Goal: Task Accomplishment & Management: Complete application form

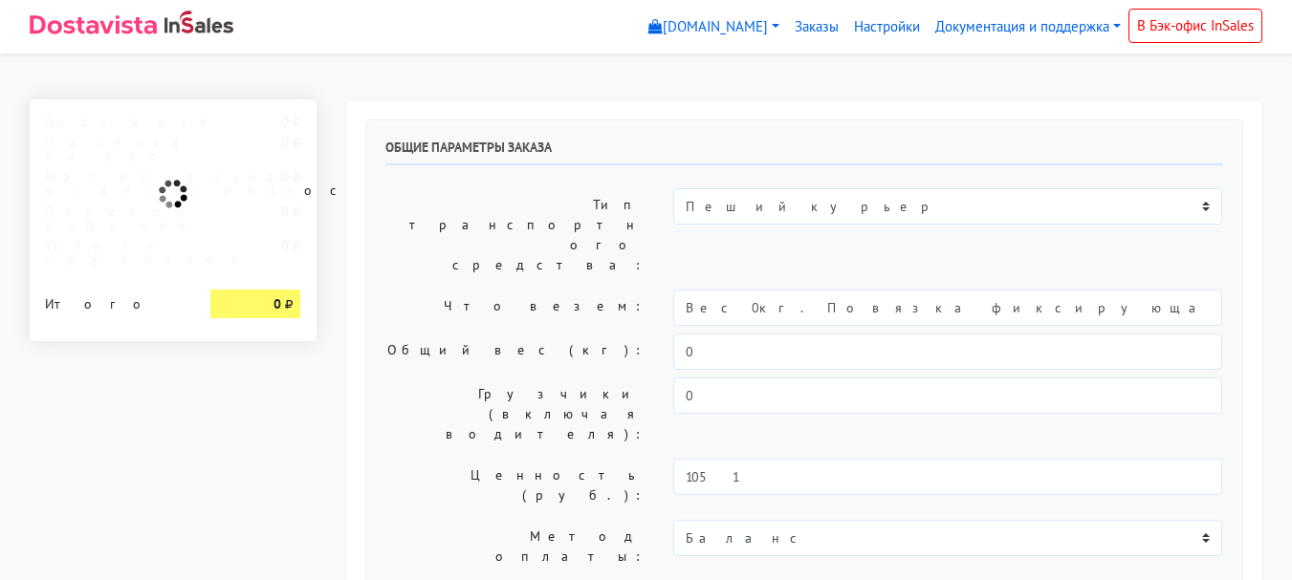
select select "10:00"
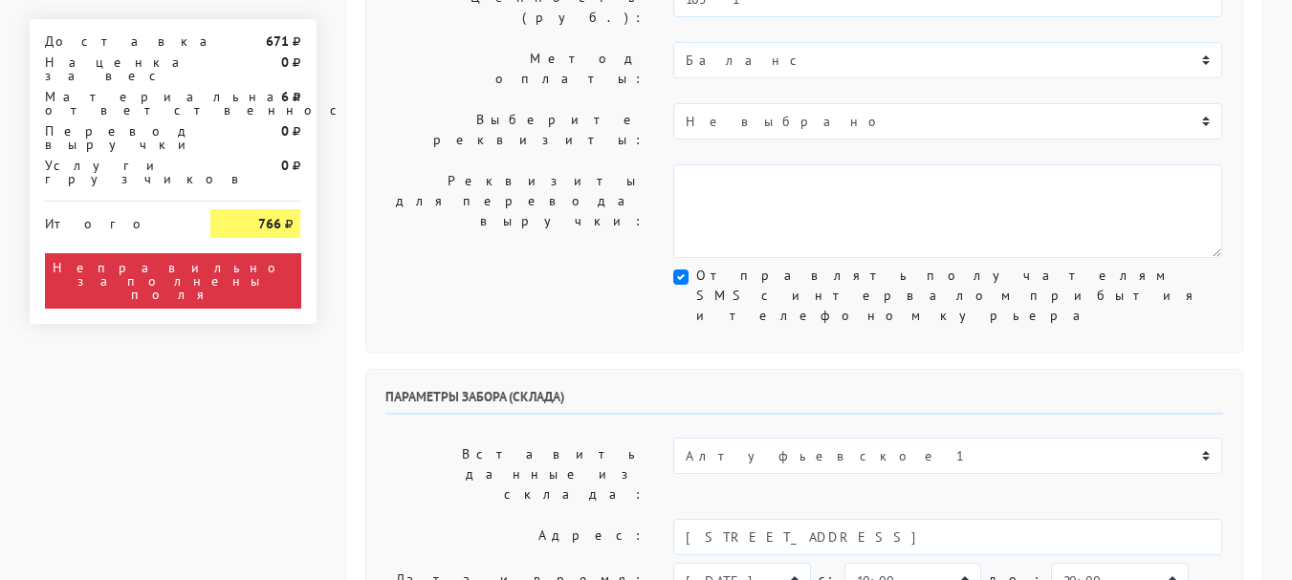
scroll to position [574, 0]
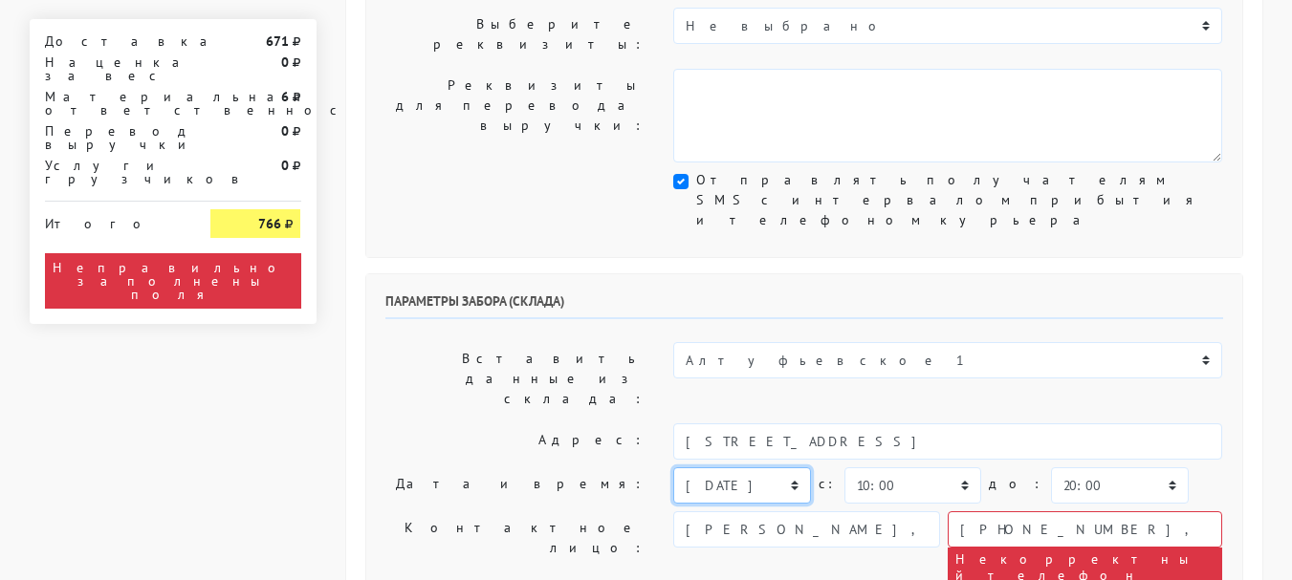
click at [792, 468] on select "[DATE] [DATE] [DATE] [DATE] [DATE] [DATE] [DATE] [DATE] [DATE]" at bounding box center [741, 486] width 137 height 36
select select "[DATE]"
click at [673, 468] on select "[DATE] [DATE] [DATE] [DATE] [DATE] [DATE] [DATE] [DATE] [DATE]" at bounding box center [741, 486] width 137 height 36
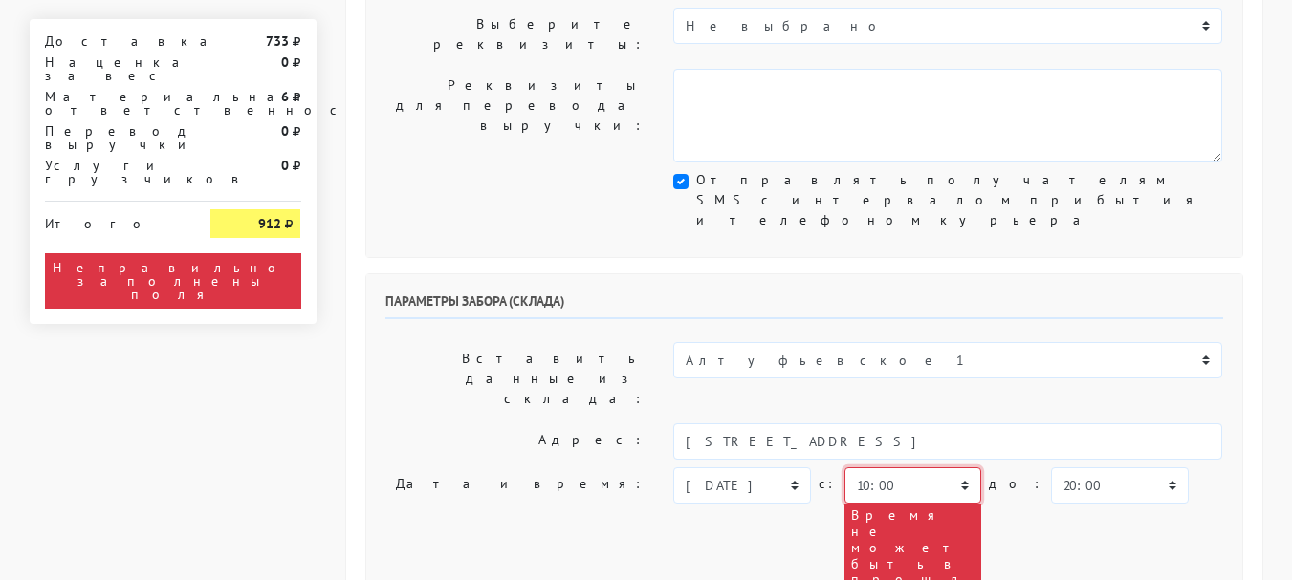
click at [889, 468] on select "00:00 00:30 01:00 01:30 02:00 02:30 03:00 03:30 04:00 04:30 05:00 05:30 06:00 0…" at bounding box center [912, 486] width 137 height 36
click at [1192, 468] on div "сегодня завтра 14.10.2025 15.10.2025 16.10.2025 17.10.2025 18.10.2025 19.10.202…" at bounding box center [947, 538] width 549 height 141
click at [952, 468] on select "00:00 00:30 01:00 01:30 02:00 02:30 03:00 03:30 04:00 04:30 05:00 05:30 06:00 0…" at bounding box center [912, 486] width 137 height 36
select select "16:00"
click at [844, 468] on select "00:00 00:30 01:00 01:30 02:00 02:30 03:00 03:30 04:00 04:30 05:00 05:30 06:00 0…" at bounding box center [912, 486] width 137 height 36
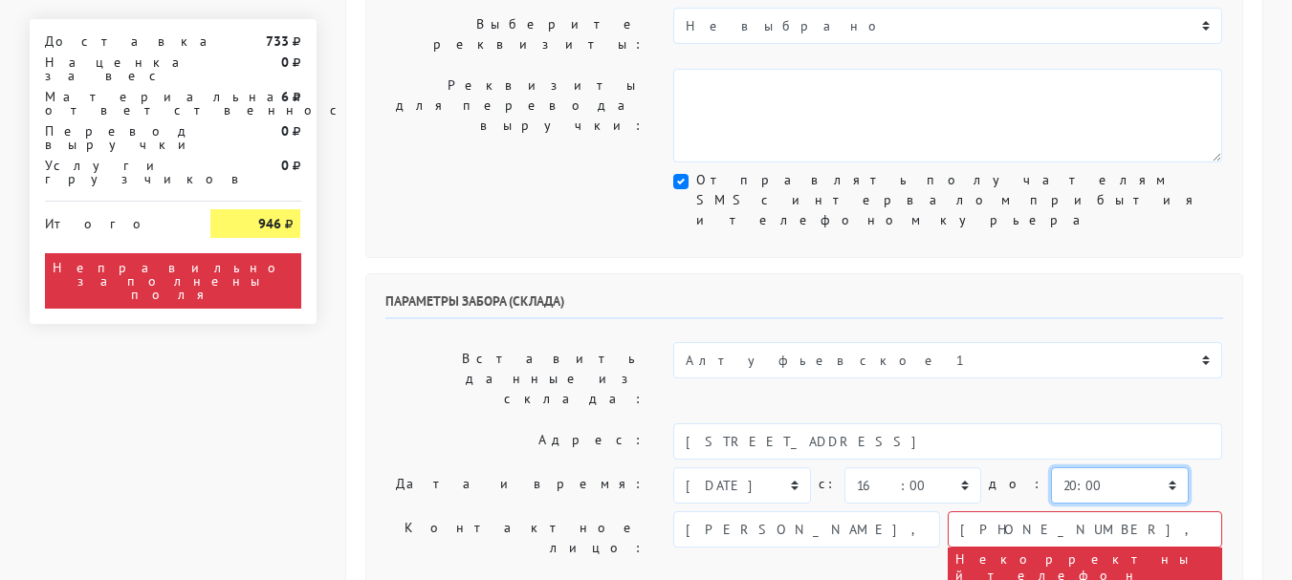
click at [1082, 468] on select "00:00 00:30 01:00 01:30 02:00 02:30 03:00 03:30 04:00 04:30 05:00 05:30 06:00 0…" at bounding box center [1119, 486] width 137 height 36
select select "17:00"
click at [1051, 468] on select "00:00 00:30 01:00 01:30 02:00 02:30 03:00 03:30 04:00 04:30 05:00 05:30 06:00 0…" at bounding box center [1119, 486] width 137 height 36
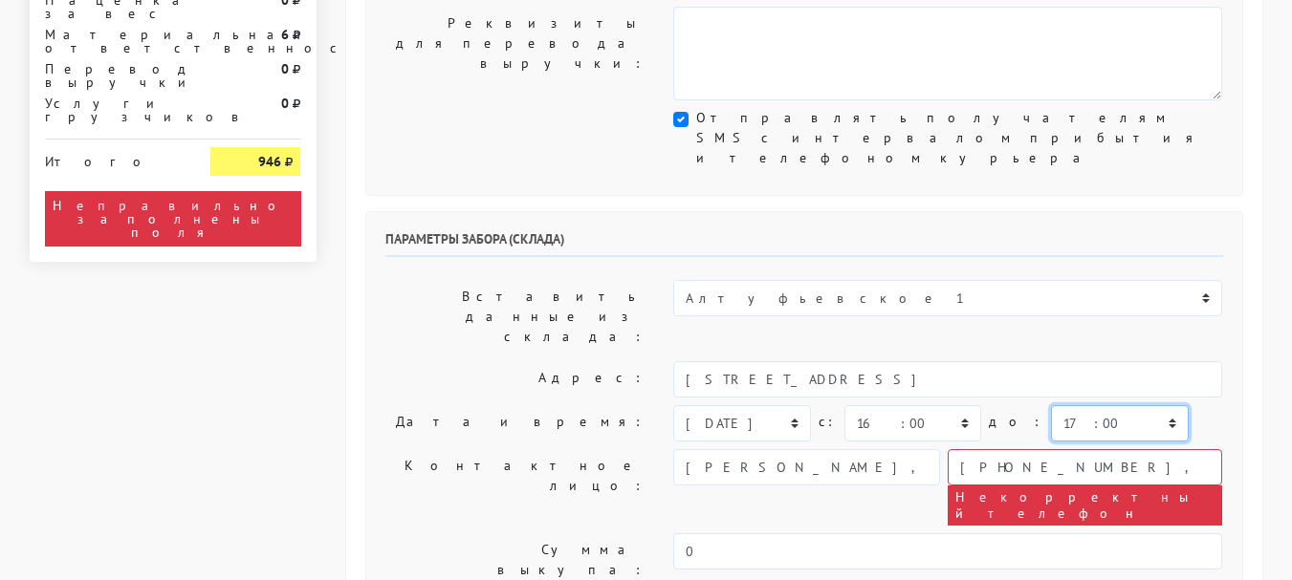
scroll to position [669, 0]
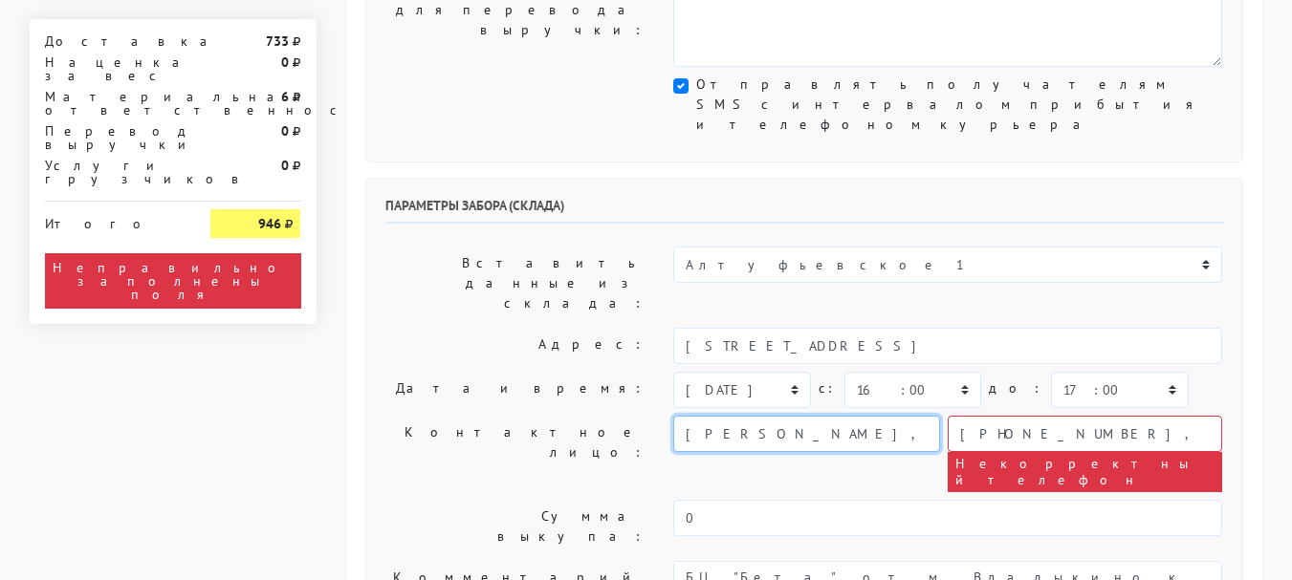
drag, startPoint x: 892, startPoint y: 214, endPoint x: 756, endPoint y: 217, distance: 135.8
click at [756, 416] on input "[PERSON_NAME], [PERSON_NAME]" at bounding box center [806, 434] width 267 height 36
click at [789, 416] on div "[PERSON_NAME], [PERSON_NAME] ‭[PHONE_NUMBER]‬, [PHONE_NUMBER] Некорректный теле…" at bounding box center [947, 454] width 549 height 76
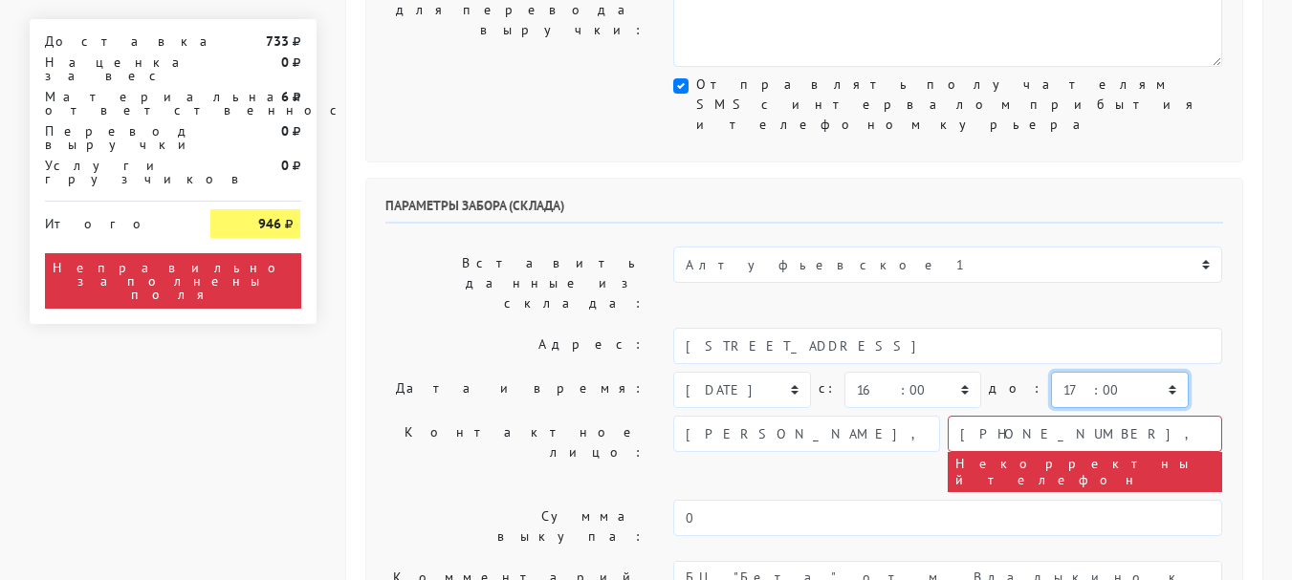
click at [1125, 372] on select "00:00 00:30 01:00 01:30 02:00 02:30 03:00 03:30 04:00 04:30 05:00 05:30 06:00 0…" at bounding box center [1119, 390] width 137 height 36
click at [1195, 372] on div "сегодня завтра 14.10.2025 15.10.2025 16.10.2025 17.10.2025 18.10.2025 19.10.202…" at bounding box center [947, 390] width 549 height 36
click at [957, 372] on select "00:00 00:30 01:00 01:30 02:00 02:30 03:00 03:30 04:00 04:30 05:00 05:30 06:00 0…" at bounding box center [912, 390] width 137 height 36
select select "17:00"
click at [844, 372] on select "00:00 00:30 01:00 01:30 02:00 02:30 03:00 03:30 04:00 04:30 05:00 05:30 06:00 0…" at bounding box center [912, 390] width 137 height 36
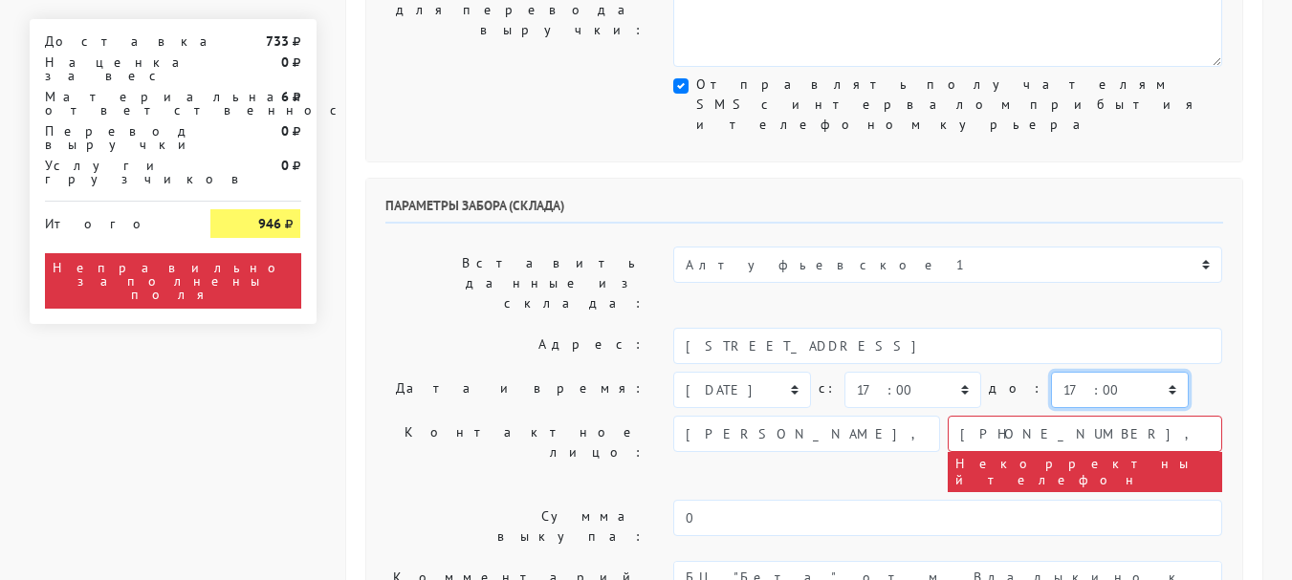
click at [1126, 372] on select "00:00 00:30 01:00 01:30 02:00 02:30 03:00 03:30 04:00 04:30 05:00 05:30 06:00 0…" at bounding box center [1119, 390] width 137 height 36
click at [1051, 372] on select "00:00 00:30 01:00 01:30 02:00 02:30 03:00 03:30 04:00 04:30 05:00 05:30 06:00 0…" at bounding box center [1119, 390] width 137 height 36
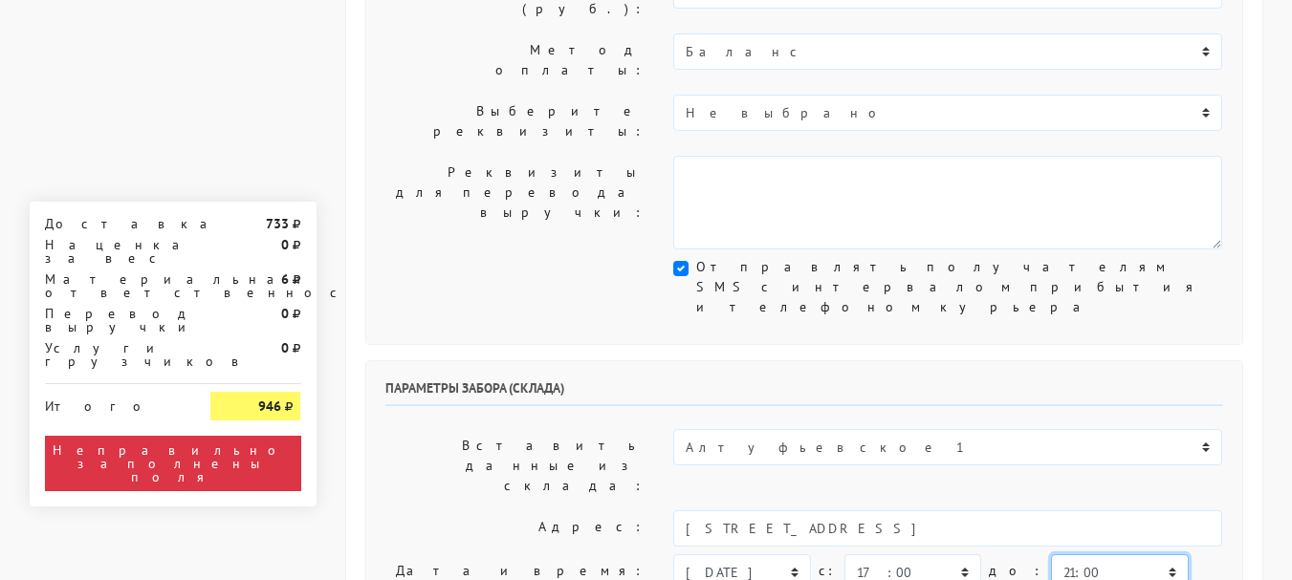
scroll to position [478, 0]
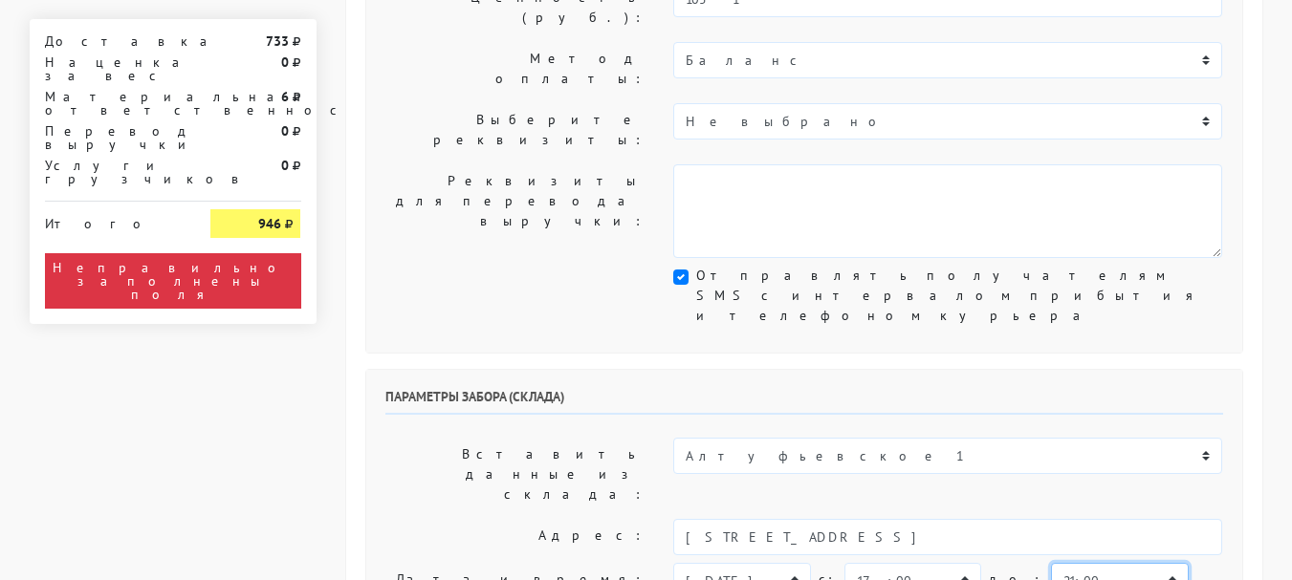
click at [1059, 563] on select "00:00 00:30 01:00 01:30 02:00 02:30 03:00 03:30 04:00 04:30 05:00 05:30 06:00 0…" at bounding box center [1119, 581] width 137 height 36
click at [1051, 563] on select "00:00 00:30 01:00 01:30 02:00 02:30 03:00 03:30 04:00 04:30 05:00 05:30 06:00 0…" at bounding box center [1119, 581] width 137 height 36
click at [1104, 563] on select "00:00 00:30 01:00 01:30 02:00 02:30 03:00 03:30 04:00 04:30 05:00 05:30 06:00 0…" at bounding box center [1119, 581] width 137 height 36
select select "18:00"
click at [1051, 563] on select "00:00 00:30 01:00 01:30 02:00 02:30 03:00 03:30 04:00 04:30 05:00 05:30 06:00 0…" at bounding box center [1119, 581] width 137 height 36
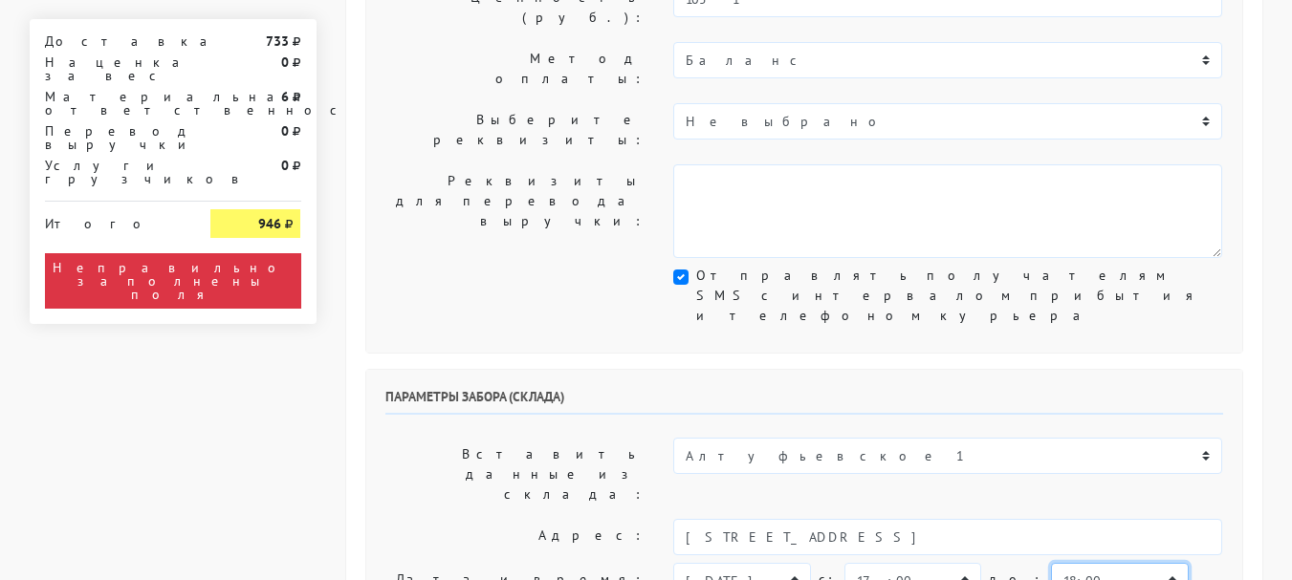
click at [1051, 563] on select "00:00 00:30 01:00 01:30 02:00 02:30 03:00 03:30 04:00 04:30 05:00 05:30 06:00 0…" at bounding box center [1119, 581] width 137 height 36
click at [1213, 563] on div "сегодня завтра 14.10.2025 15.10.2025 16.10.2025 17.10.2025 18.10.2025 19.10.202…" at bounding box center [947, 581] width 549 height 36
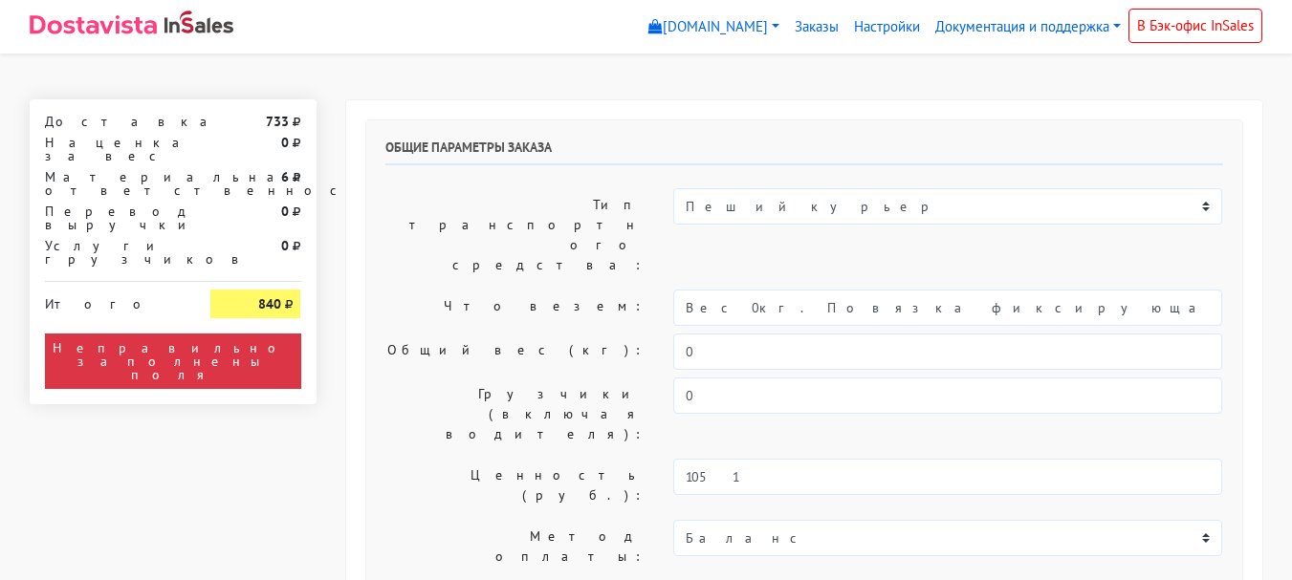
select select "10:00"
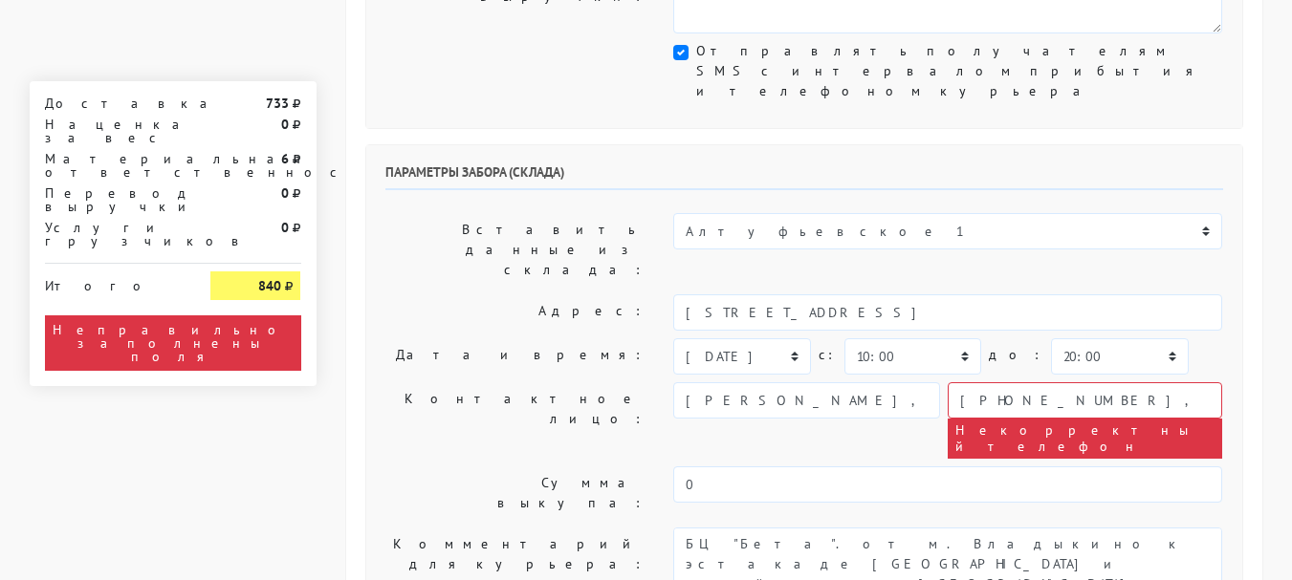
scroll to position [669, 0]
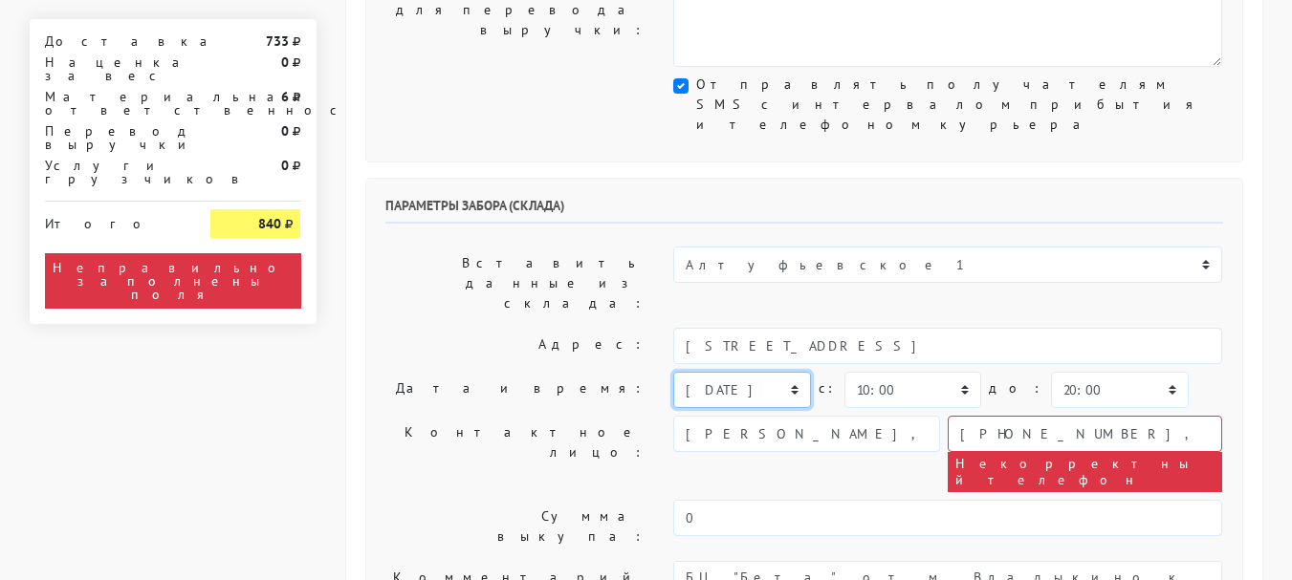
click at [795, 372] on select "[DATE] [DATE] [DATE] [DATE] [DATE] [DATE] [DATE] [DATE] [DATE]" at bounding box center [741, 390] width 137 height 36
select select "[DATE]"
click at [673, 372] on select "[DATE] [DATE] [DATE] [DATE] [DATE] [DATE] [DATE] [DATE] [DATE]" at bounding box center [741, 390] width 137 height 36
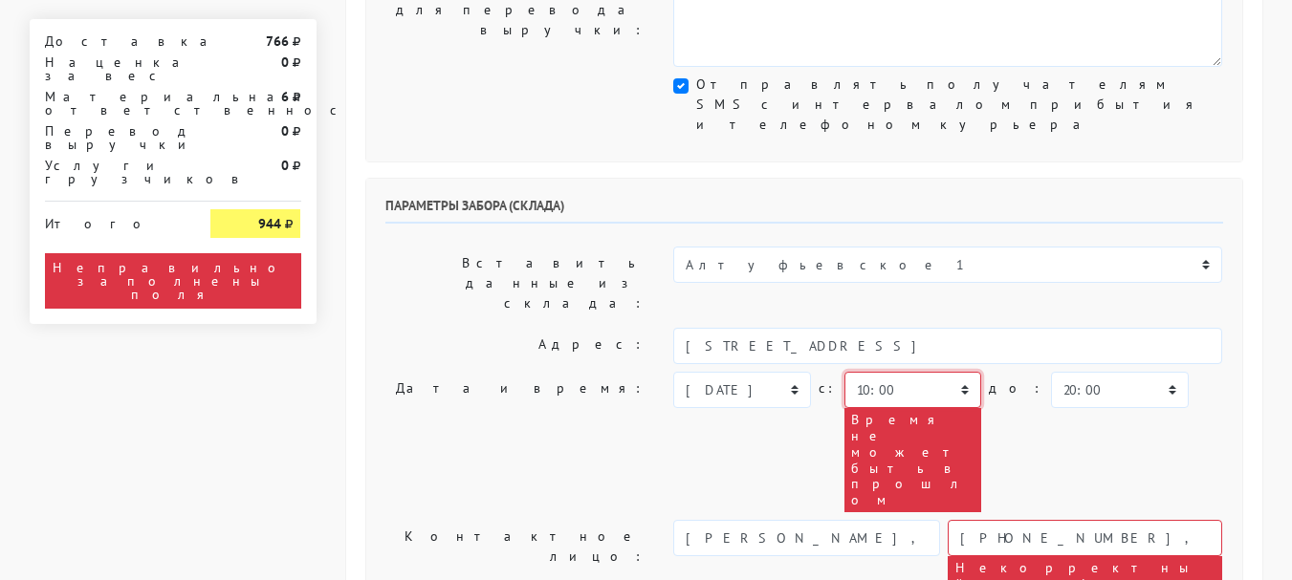
click at [957, 372] on select "00:00 00:30 01:00 01:30 02:00 02:30 03:00 03:30 04:00 04:30 05:00 05:30 06:00 0…" at bounding box center [912, 390] width 137 height 36
click at [844, 372] on select "00:00 00:30 01:00 01:30 02:00 02:30 03:00 03:30 04:00 04:30 05:00 05:30 06:00 0…" at bounding box center [912, 390] width 137 height 36
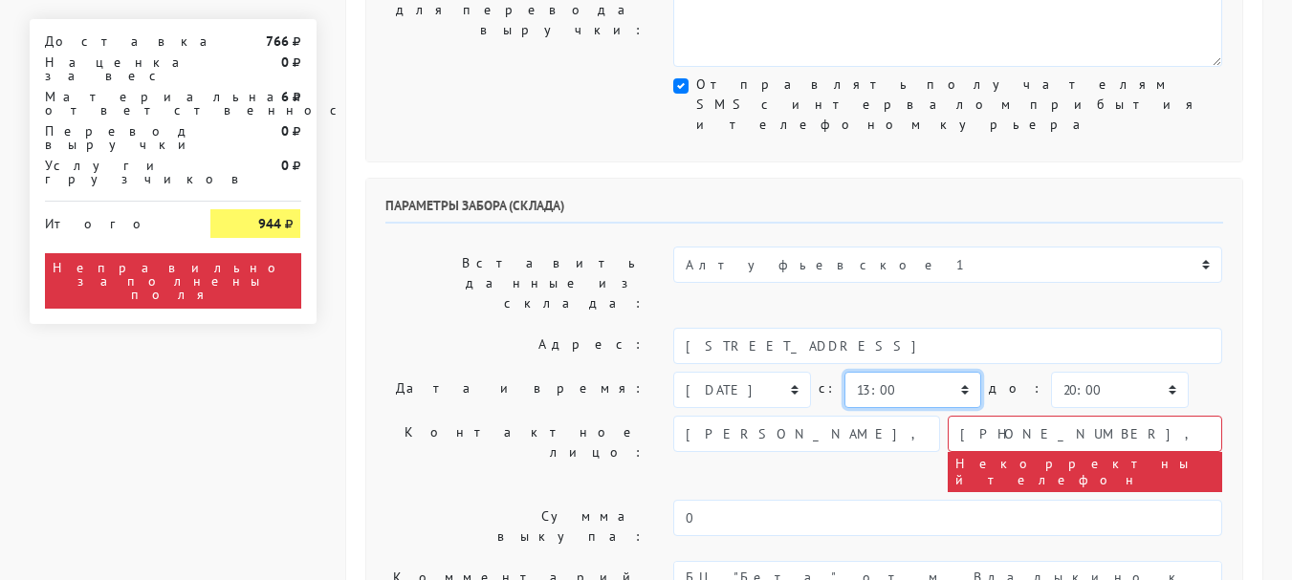
click at [936, 372] on select "00:00 00:30 01:00 01:30 02:00 02:30 03:00 03:30 04:00 04:30 05:00 05:30 06:00 0…" at bounding box center [912, 390] width 137 height 36
click at [844, 372] on select "00:00 00:30 01:00 01:30 02:00 02:30 03:00 03:30 04:00 04:30 05:00 05:30 06:00 0…" at bounding box center [912, 390] width 137 height 36
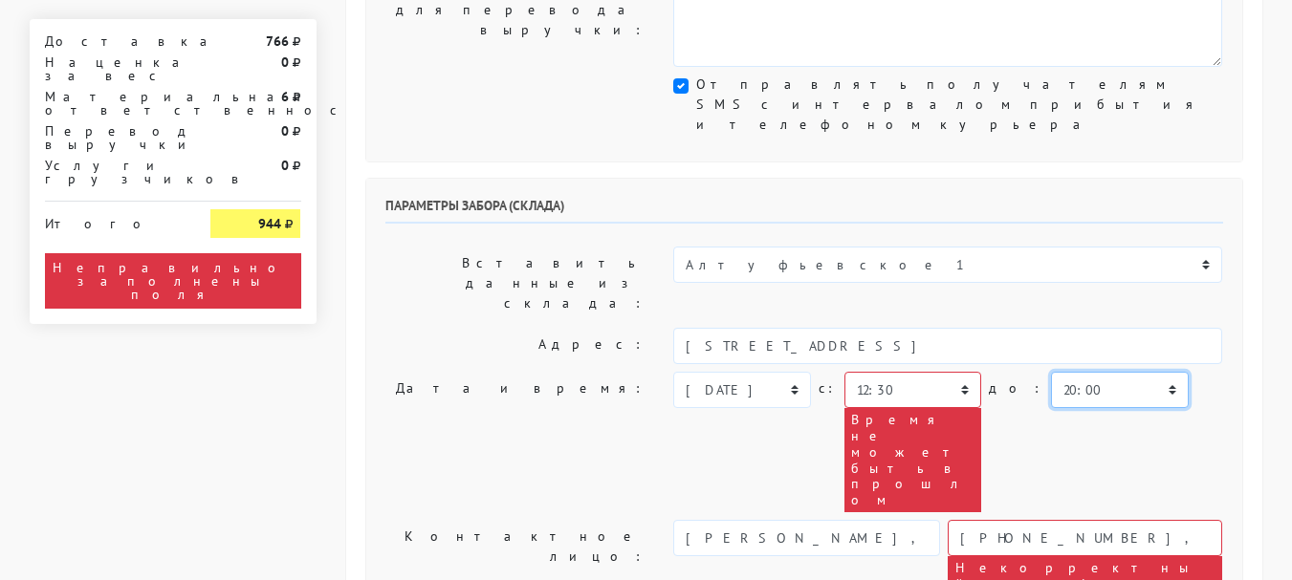
click at [1051, 372] on select "00:00 00:30 01:00 01:30 02:00 02:30 03:00 03:30 04:00 04:30 05:00 05:30 06:00 0…" at bounding box center [1119, 390] width 137 height 36
click at [944, 372] on select "00:00 00:30 01:00 01:30 02:00 02:30 03:00 03:30 04:00 04:30 05:00 05:30 06:00 0…" at bounding box center [912, 390] width 137 height 36
select select "12:00"
click at [844, 372] on select "00:00 00:30 01:00 01:30 02:00 02:30 03:00 03:30 04:00 04:30 05:00 05:30 06:00 0…" at bounding box center [912, 390] width 137 height 36
click at [1082, 372] on select "00:00 00:30 01:00 01:30 02:00 02:30 03:00 03:30 04:00 04:30 05:00 05:30 06:00 0…" at bounding box center [1119, 390] width 137 height 36
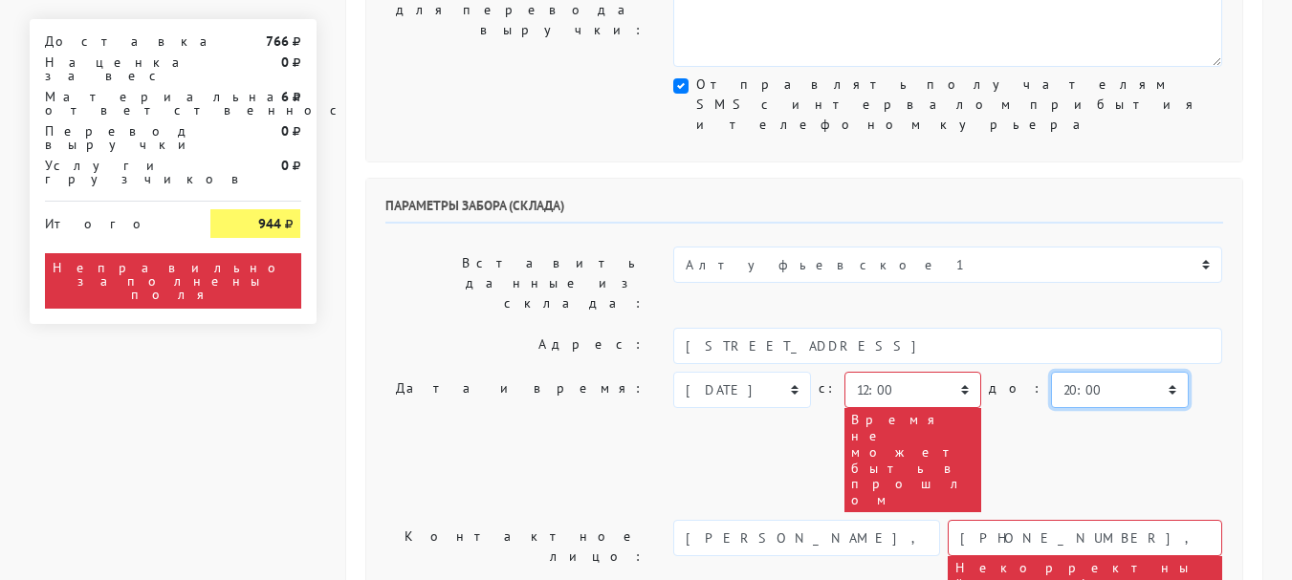
select select "13:00"
click at [1051, 372] on select "00:00 00:30 01:00 01:30 02:00 02:30 03:00 03:30 04:00 04:30 05:00 05:30 06:00 0…" at bounding box center [1119, 390] width 137 height 36
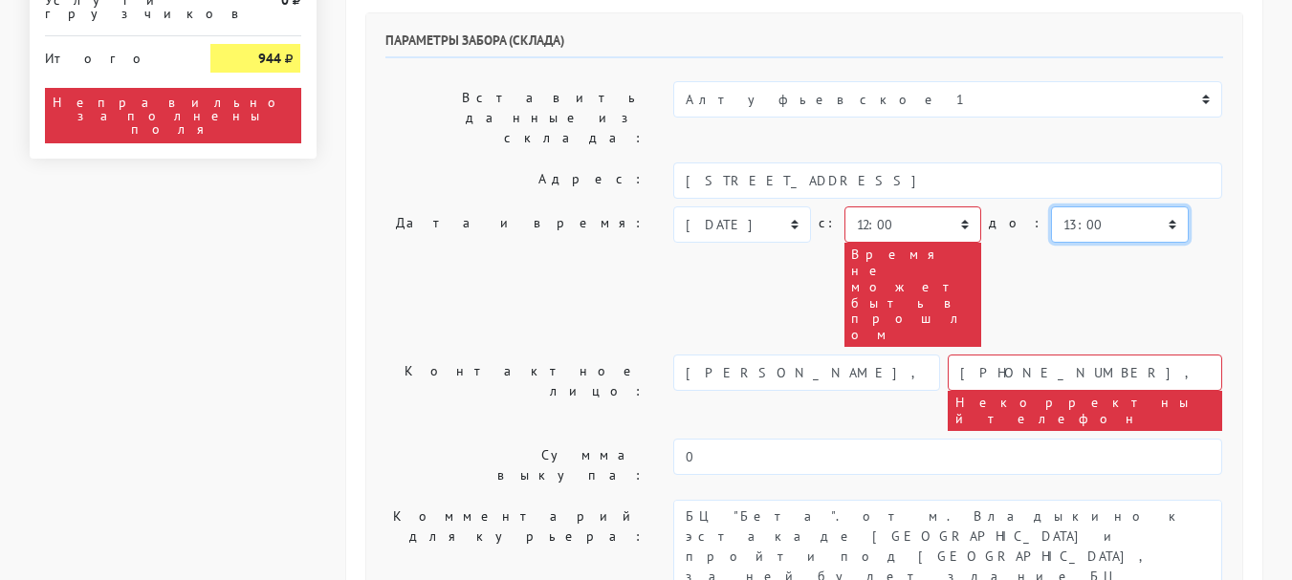
scroll to position [861, 0]
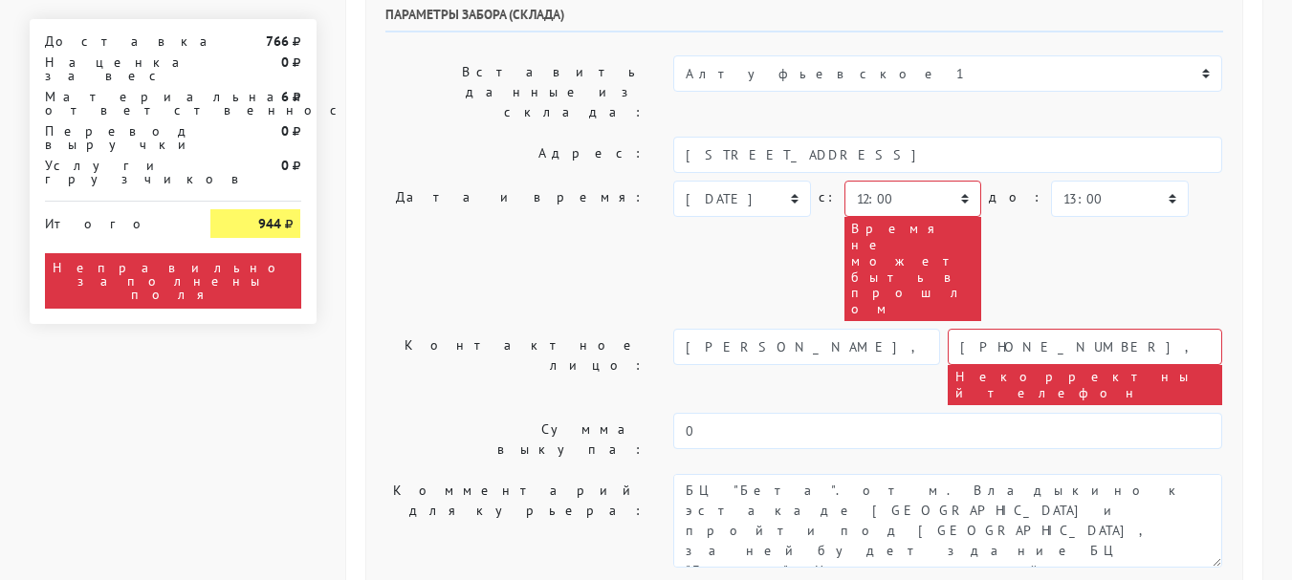
click at [780, 329] on div "[PERSON_NAME], [PERSON_NAME] ‭[PHONE_NUMBER]‬, [PHONE_NUMBER] Некорректный теле…" at bounding box center [947, 367] width 549 height 76
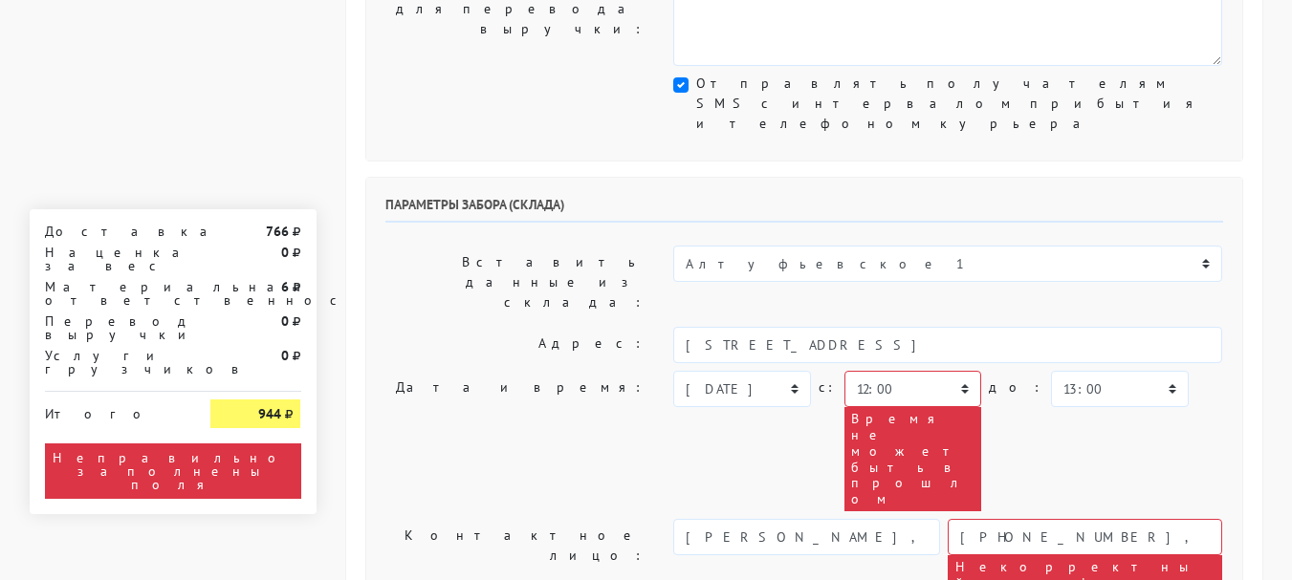
scroll to position [669, 0]
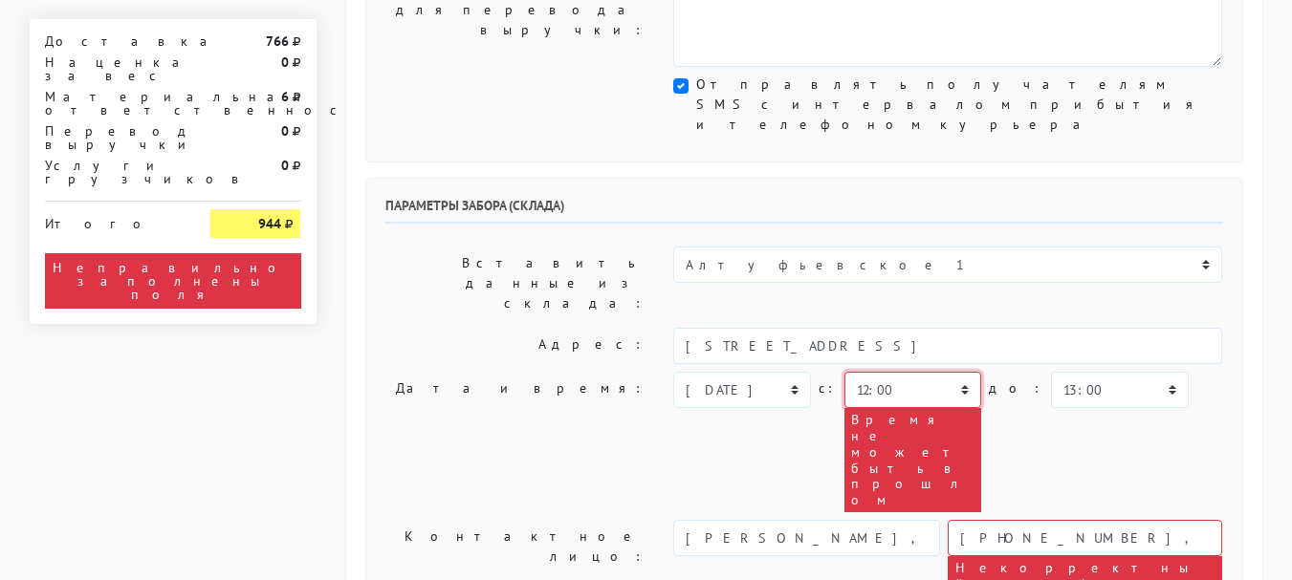
click at [906, 372] on select "00:00 00:30 01:00 01:30 02:00 02:30 03:00 03:30 04:00 04:30 05:00 05:30 06:00 0…" at bounding box center [912, 390] width 137 height 36
select select "13:00"
click at [844, 372] on select "00:00 00:30 01:00 01:30 02:00 02:30 03:00 03:30 04:00 04:30 05:00 05:30 06:00 0…" at bounding box center [912, 390] width 137 height 36
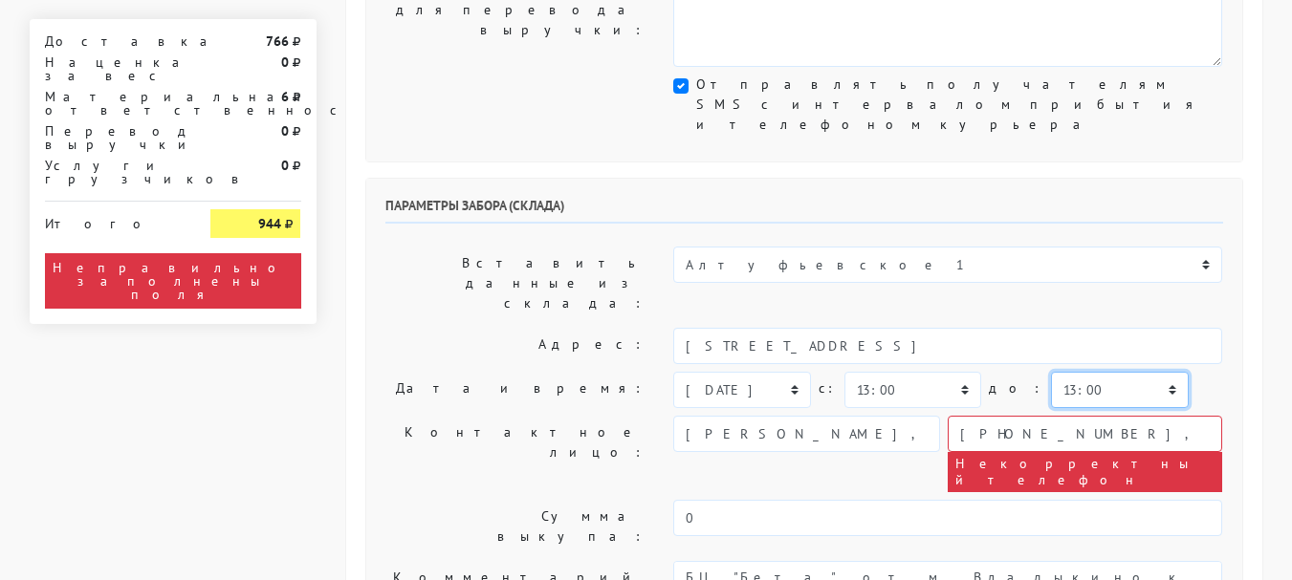
click at [1051, 372] on select "00:00 00:30 01:00 01:30 02:00 02:30 03:00 03:30 04:00 04:30 05:00 05:30 06:00 0…" at bounding box center [1119, 390] width 137 height 36
select select "13:30"
click at [1051, 372] on select "00:00 00:30 01:00 01:30 02:00 02:30 03:00 03:30 04:00 04:30 05:00 05:30 06:00 0…" at bounding box center [1119, 390] width 137 height 36
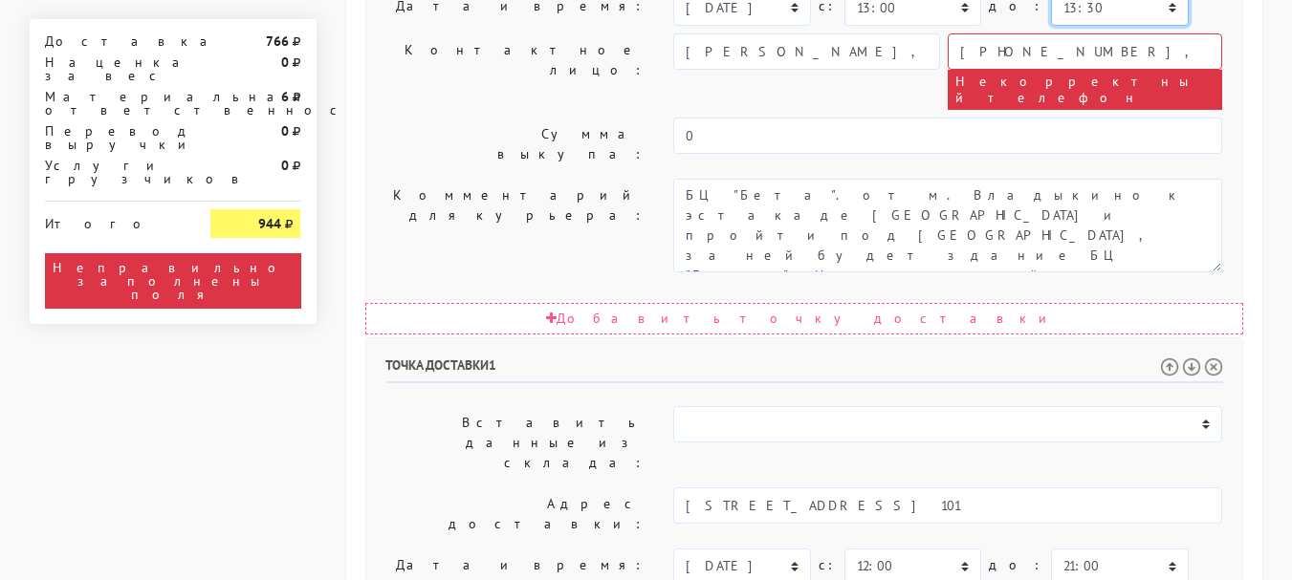
scroll to position [1147, 0]
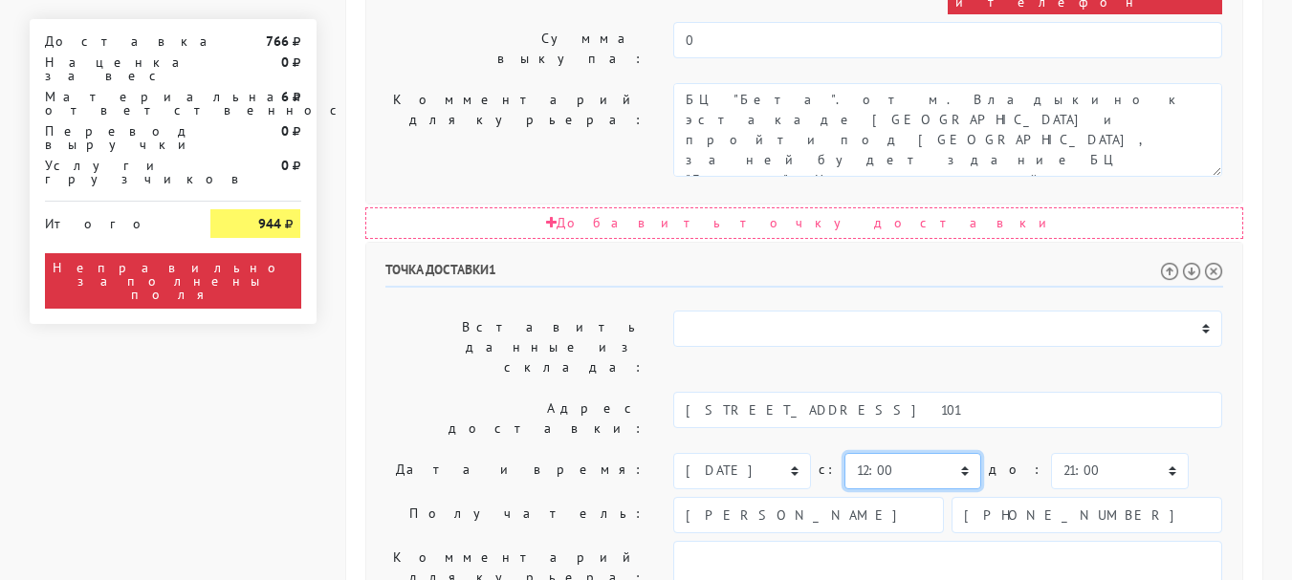
click at [950, 453] on select "00:00 00:30 01:00 01:30 02:00 02:30 03:00 03:30 04:00 04:30 05:00 05:30 06:00 0…" at bounding box center [912, 471] width 137 height 36
select select "13:30"
click at [844, 453] on select "00:00 00:30 01:00 01:30 02:00 02:30 03:00 03:30 04:00 04:30 05:00 05:30 06:00 0…" at bounding box center [912, 471] width 137 height 36
click at [903, 453] on select "00:00 00:30 01:00 01:30 02:00 02:30 03:00 03:30 04:00 04:30 05:00 05:30 06:00 0…" at bounding box center [912, 471] width 137 height 36
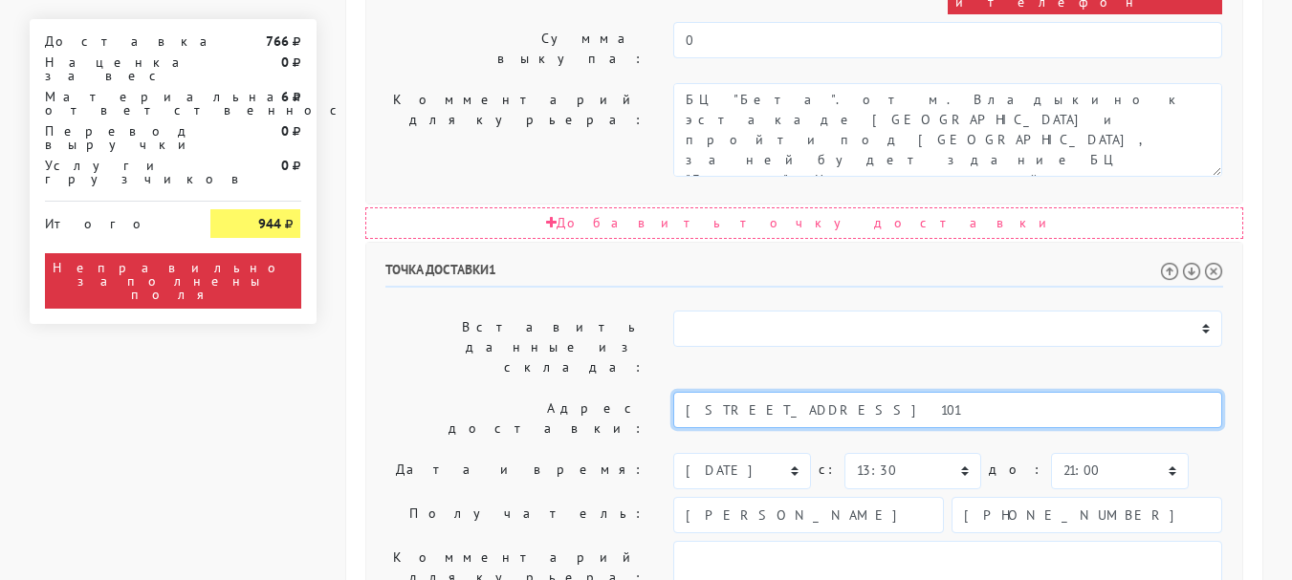
click at [833, 392] on input "[STREET_ADDRESS] 101" at bounding box center [947, 410] width 549 height 36
drag, startPoint x: 985, startPoint y: 118, endPoint x: 668, endPoint y: 125, distance: 316.6
click at [668, 392] on div "[STREET_ADDRESS] 101" at bounding box center [948, 419] width 578 height 54
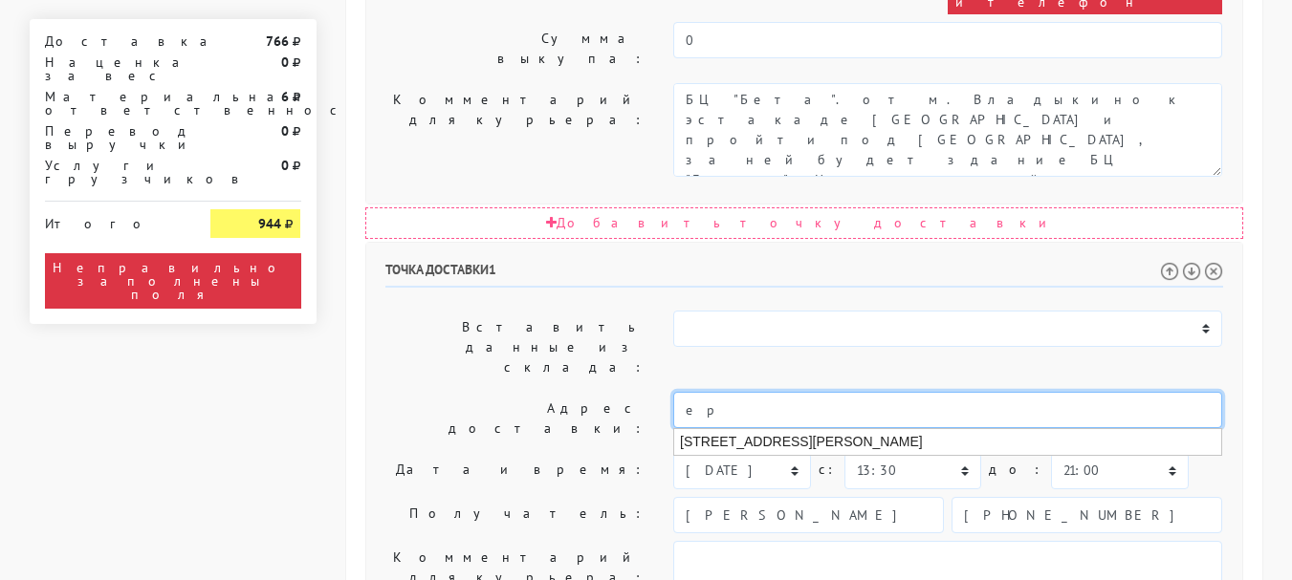
type input "е"
type input "[PERSON_NAME]"
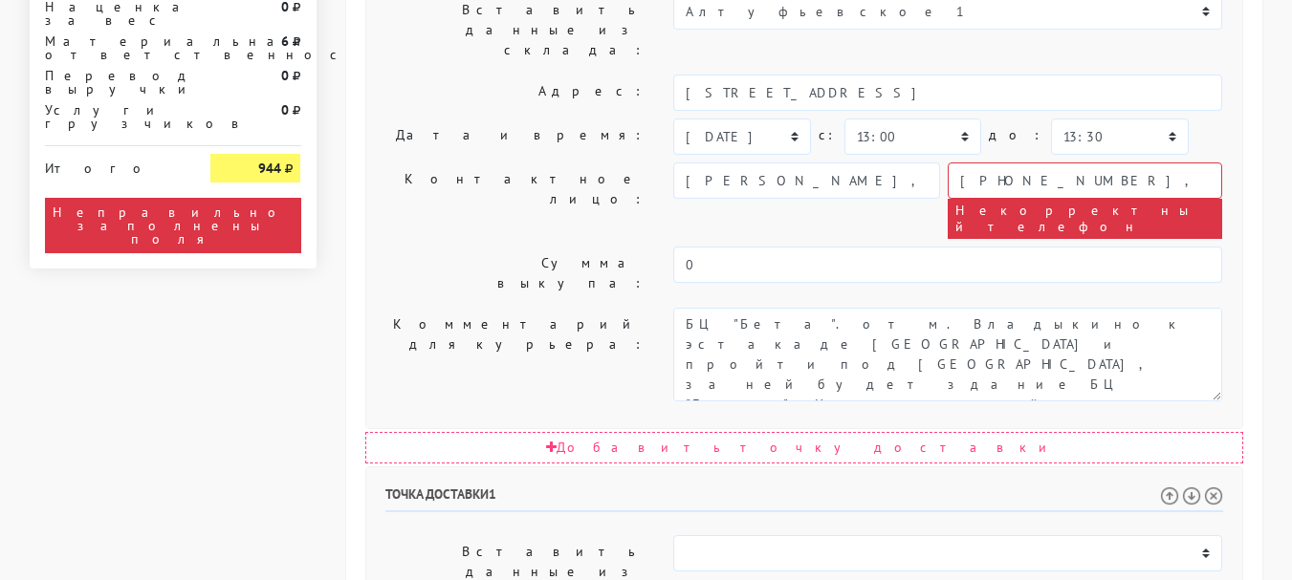
scroll to position [956, 0]
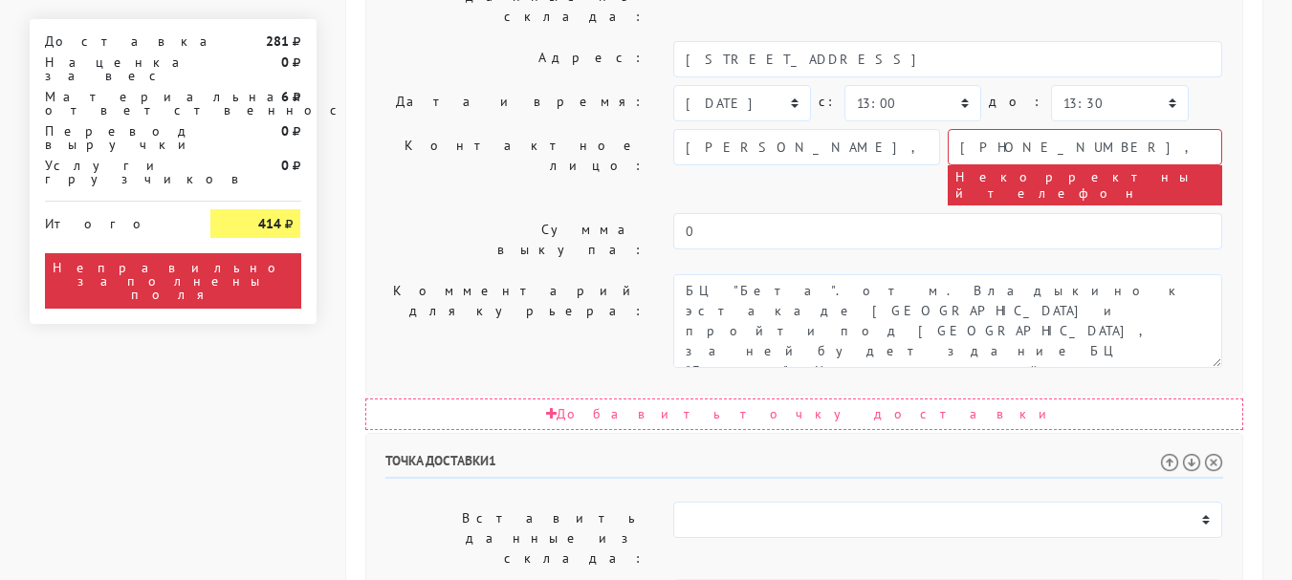
drag, startPoint x: 780, startPoint y: 311, endPoint x: 685, endPoint y: 319, distance: 96.0
paste input "[GEOGRAPHIC_DATA], ул Ереванская"
type input "[STREET_ADDRESS] 51."
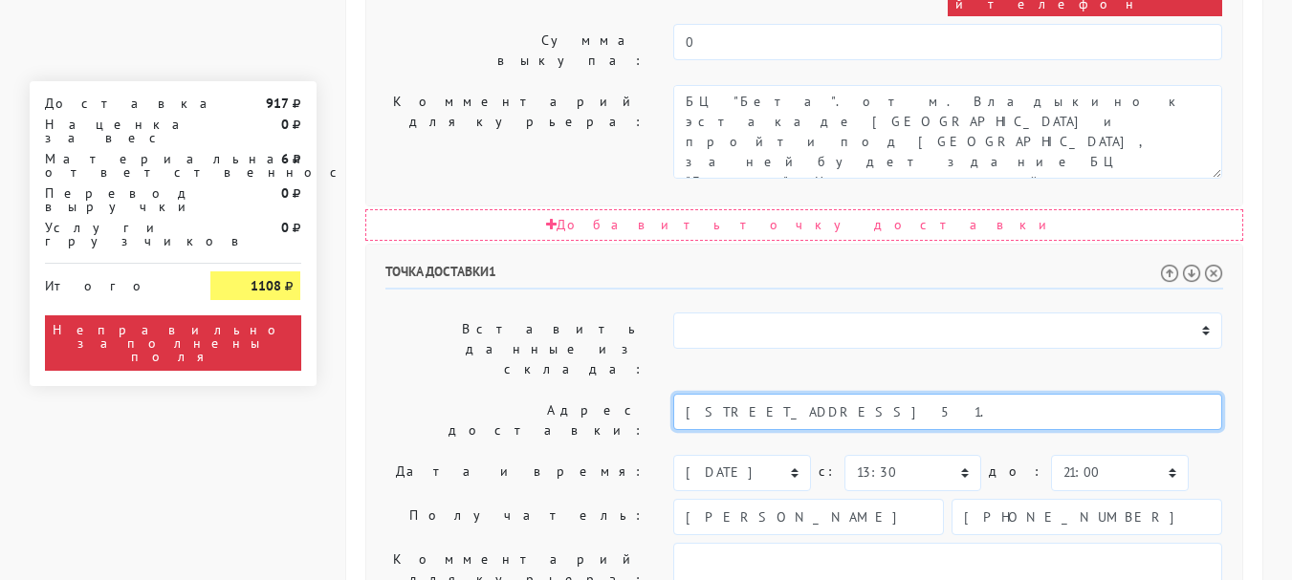
scroll to position [1112, 0]
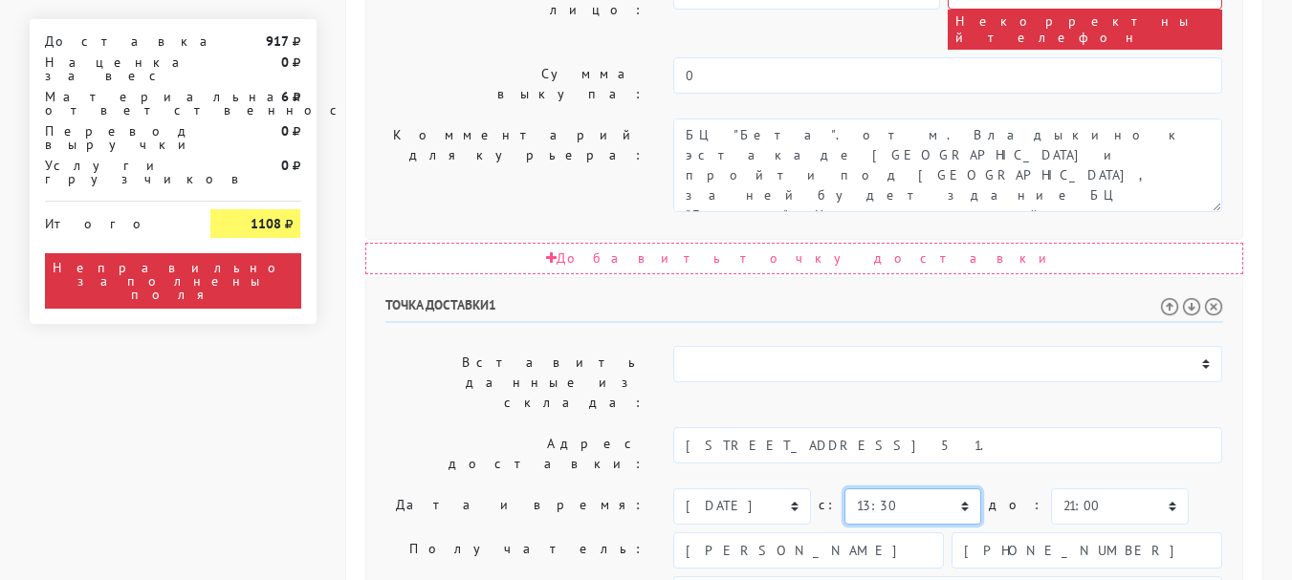
click at [958, 489] on select "00:00 00:30 01:00 01:30 02:00 02:30 03:00 03:30 04:00 04:30 05:00 05:30 06:00 0…" at bounding box center [912, 507] width 137 height 36
select select "13:00"
click at [844, 489] on select "00:00 00:30 01:00 01:30 02:00 02:30 03:00 03:30 04:00 04:30 05:00 05:30 06:00 0…" at bounding box center [912, 507] width 137 height 36
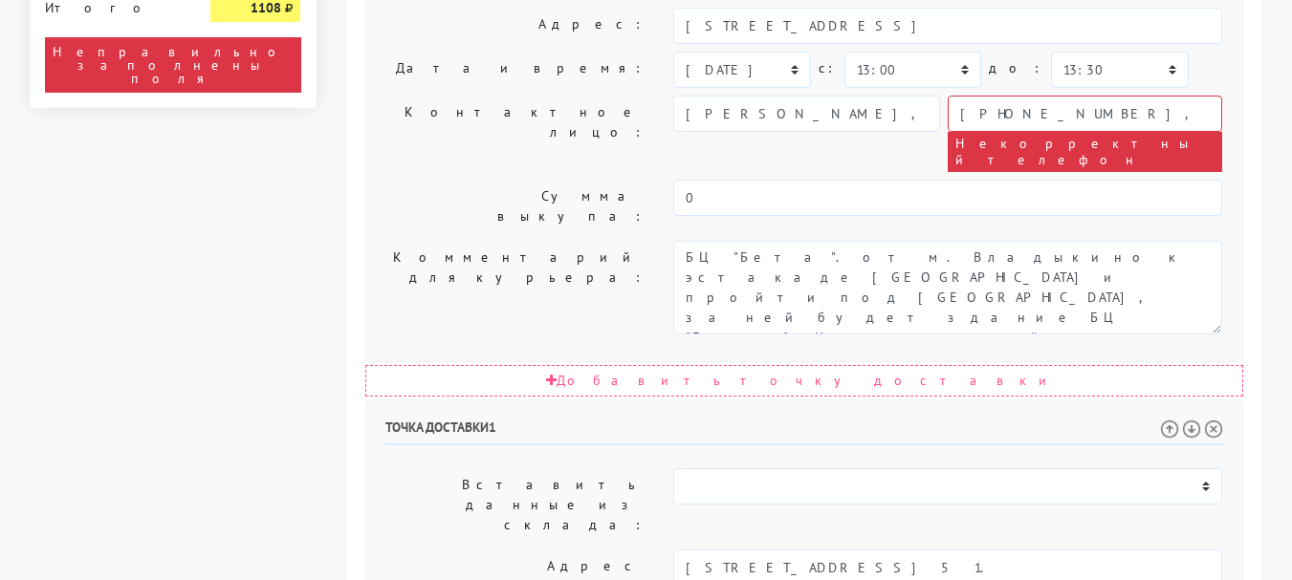
scroll to position [1016, 0]
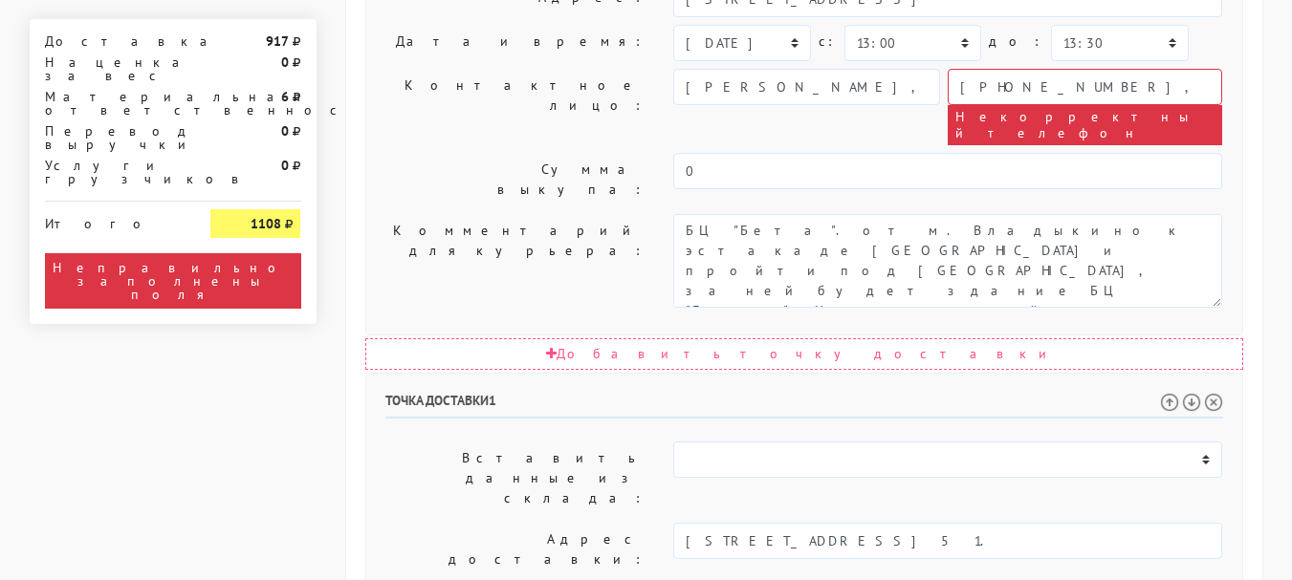
select select "15:00"
select select "13:30"
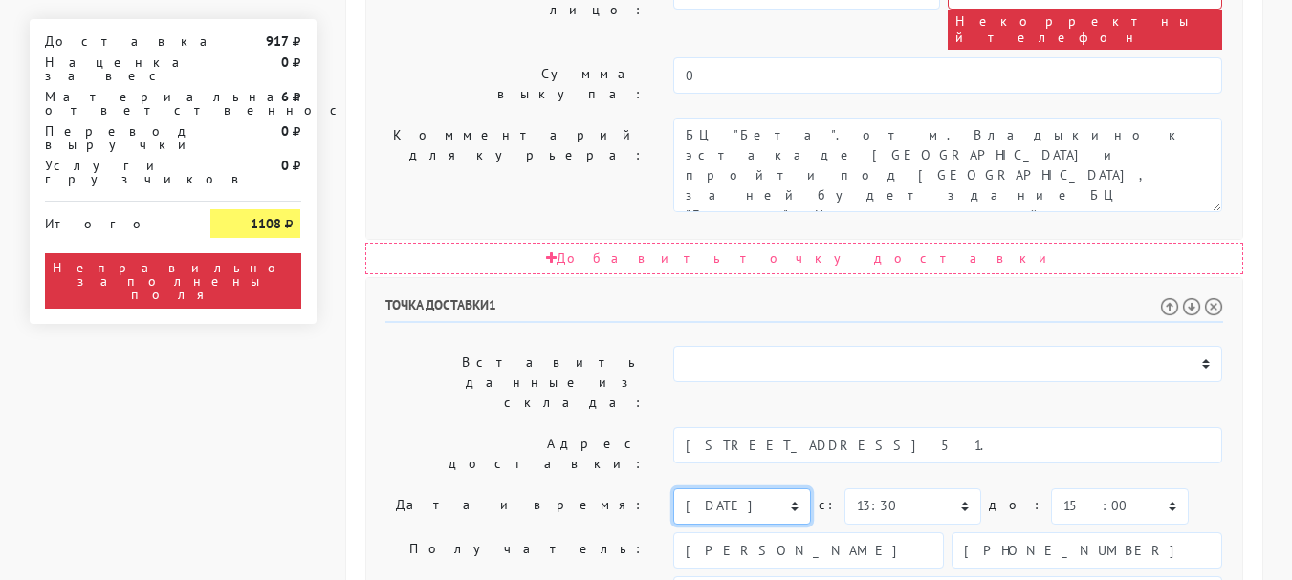
click at [792, 489] on select "[DATE] [DATE] [DATE] [DATE] [DATE] [DATE] [DATE] [DATE] [DATE] [DATE] [DATE] [D…" at bounding box center [741, 507] width 137 height 36
select select "[DATE]"
click at [673, 489] on select "[DATE] [DATE] [DATE] [DATE] [DATE] [DATE] [DATE] [DATE] [DATE] [DATE] [DATE] [D…" at bounding box center [741, 507] width 137 height 36
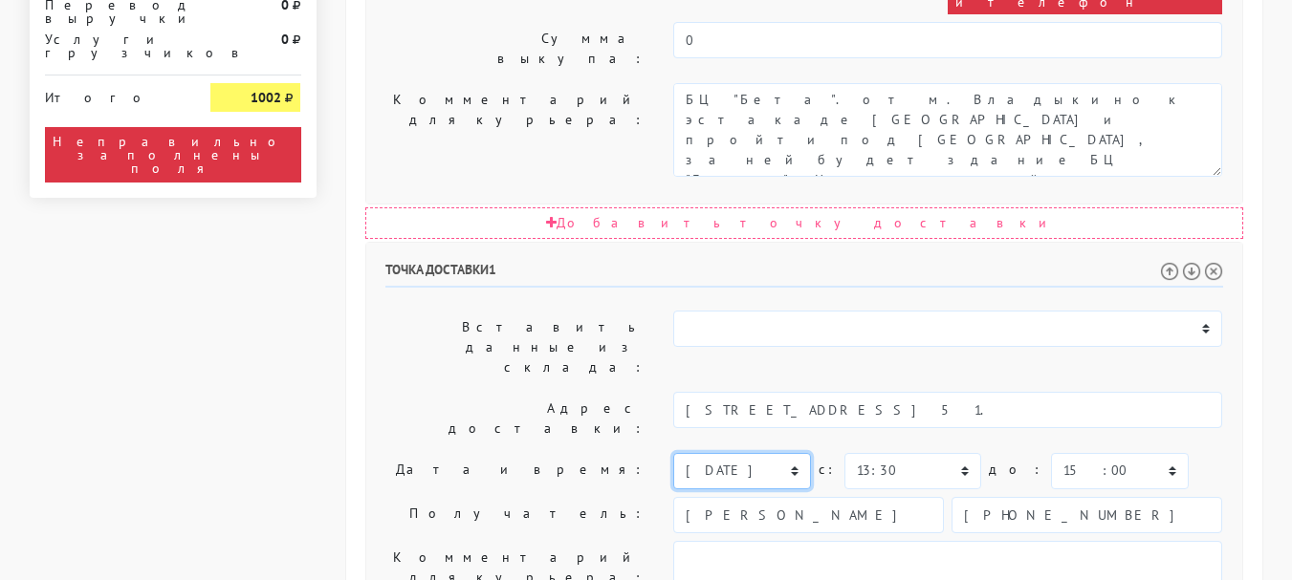
scroll to position [1208, 0]
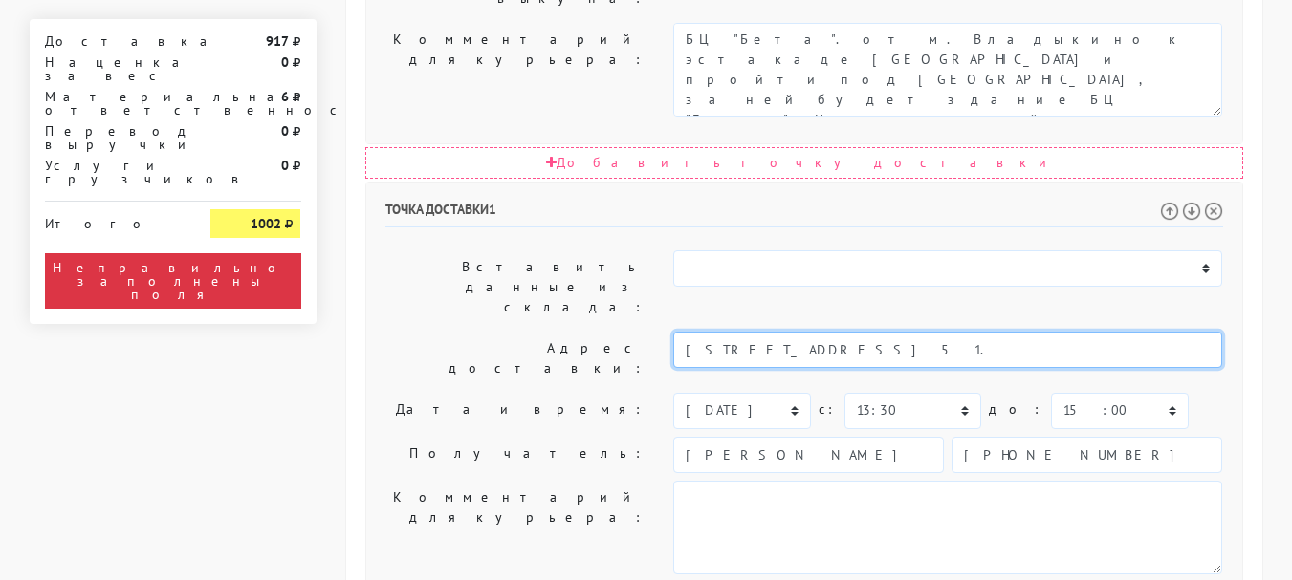
click at [915, 332] on input "[STREET_ADDRESS] 51." at bounding box center [947, 350] width 549 height 36
click at [933, 332] on input "[STREET_ADDRESS] 51. под.3" at bounding box center [947, 350] width 549 height 36
drag, startPoint x: 936, startPoint y: 57, endPoint x: 945, endPoint y: 53, distance: 9.8
click at [939, 332] on input "[STREET_ADDRESS] 51. под.3" at bounding box center [947, 350] width 549 height 36
type input "[STREET_ADDRESS] 51. под. 3"
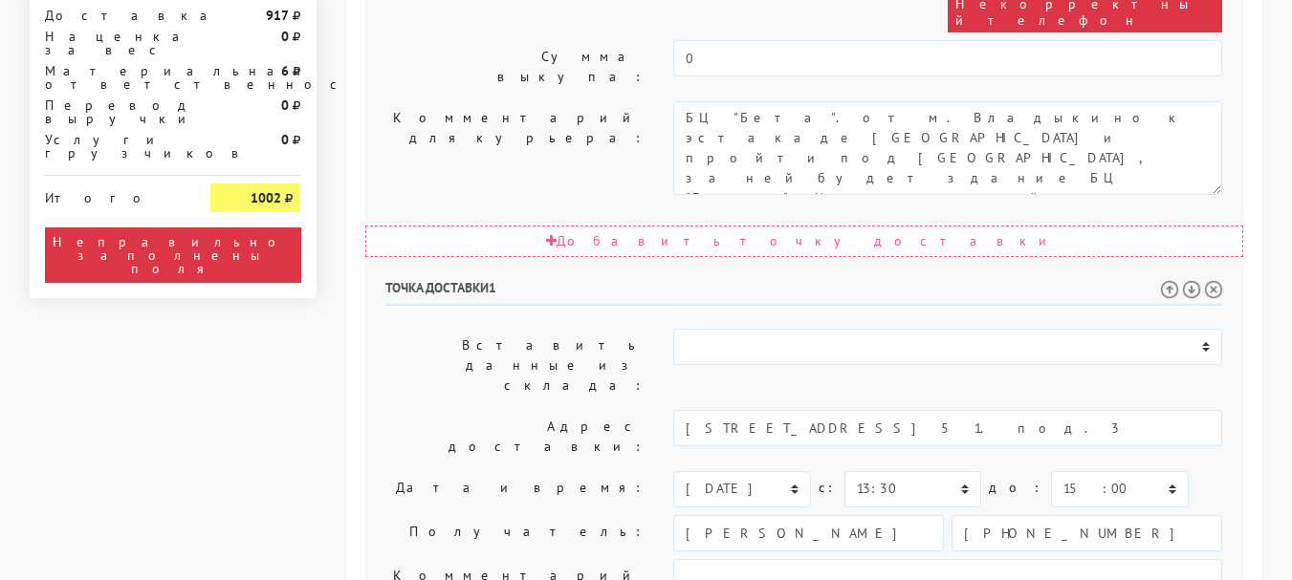
scroll to position [1247, 0]
